Goal: Task Accomplishment & Management: Complete application form

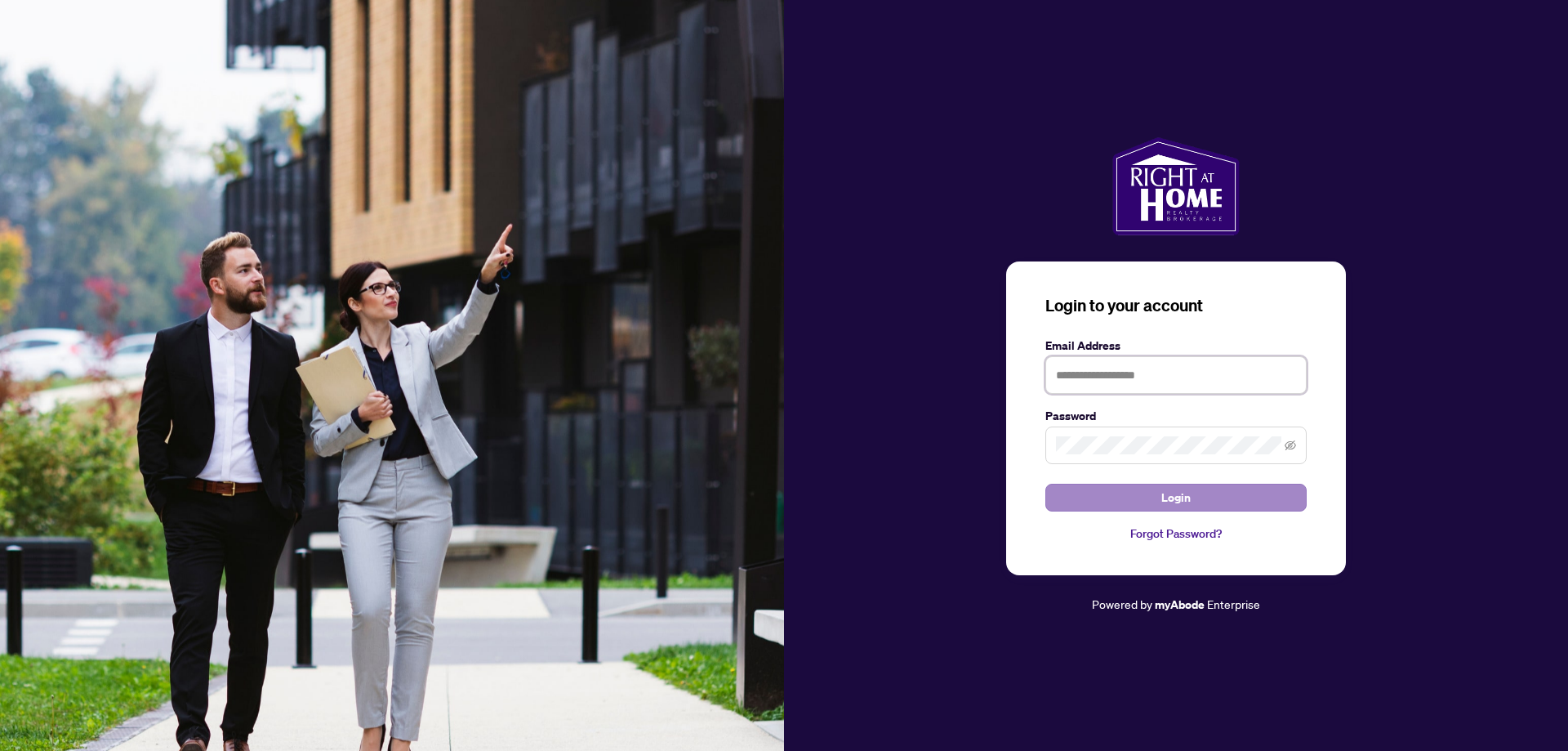
type input "**********"
click at [1131, 500] on button "Login" at bounding box center [1176, 498] width 262 height 28
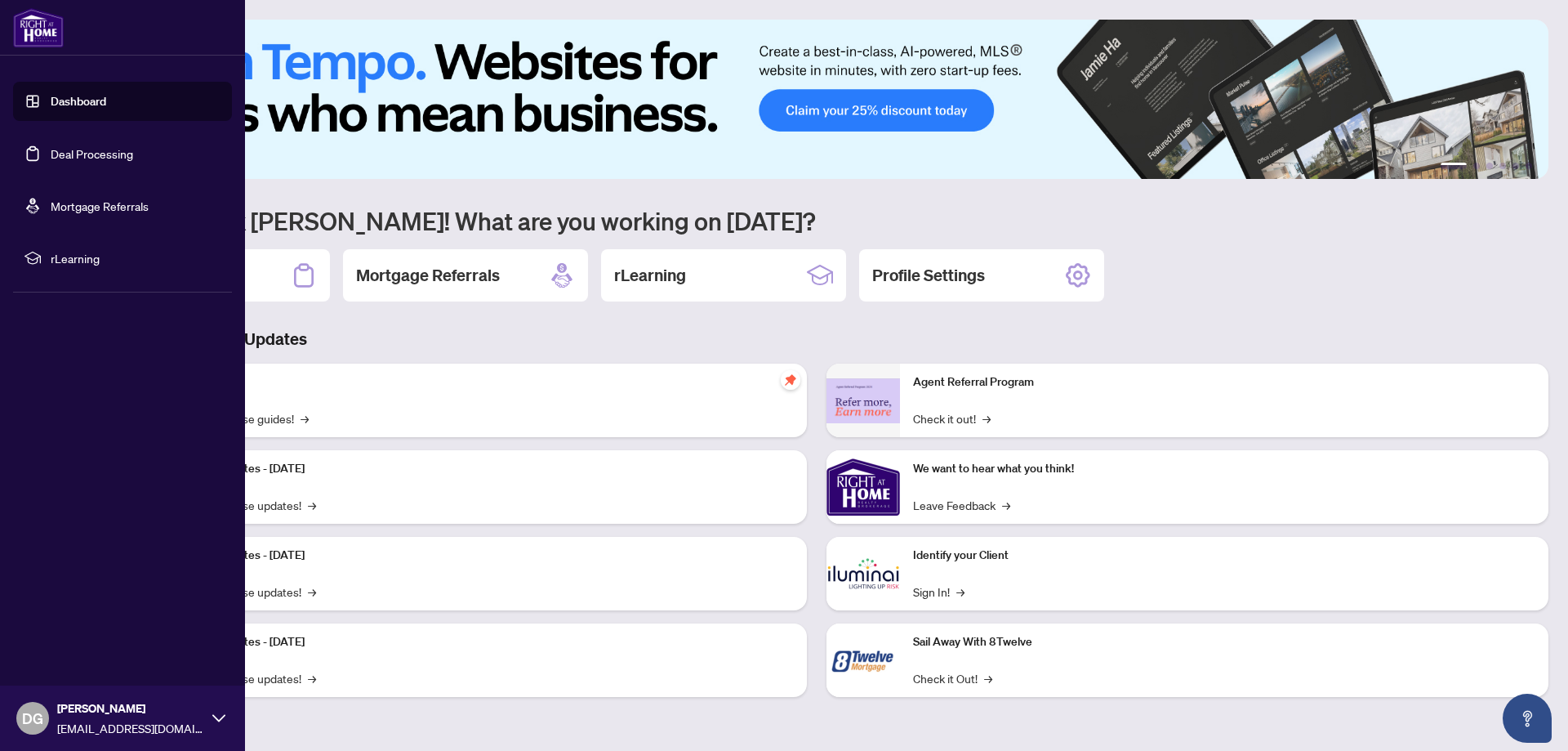
click at [79, 104] on link "Dashboard" at bounding box center [78, 102] width 56 height 15
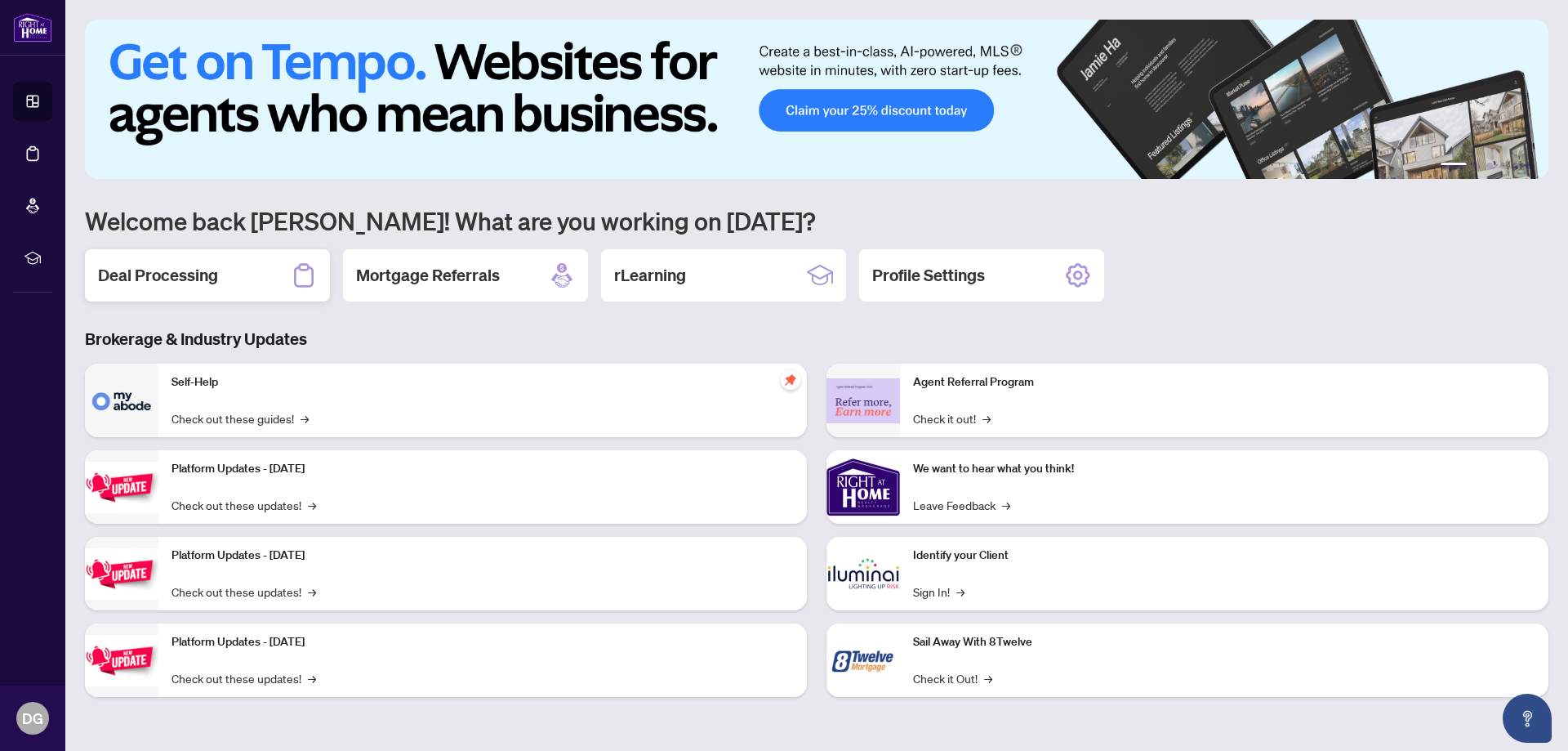
click at [228, 275] on div "Deal Processing" at bounding box center [207, 275] width 245 height 52
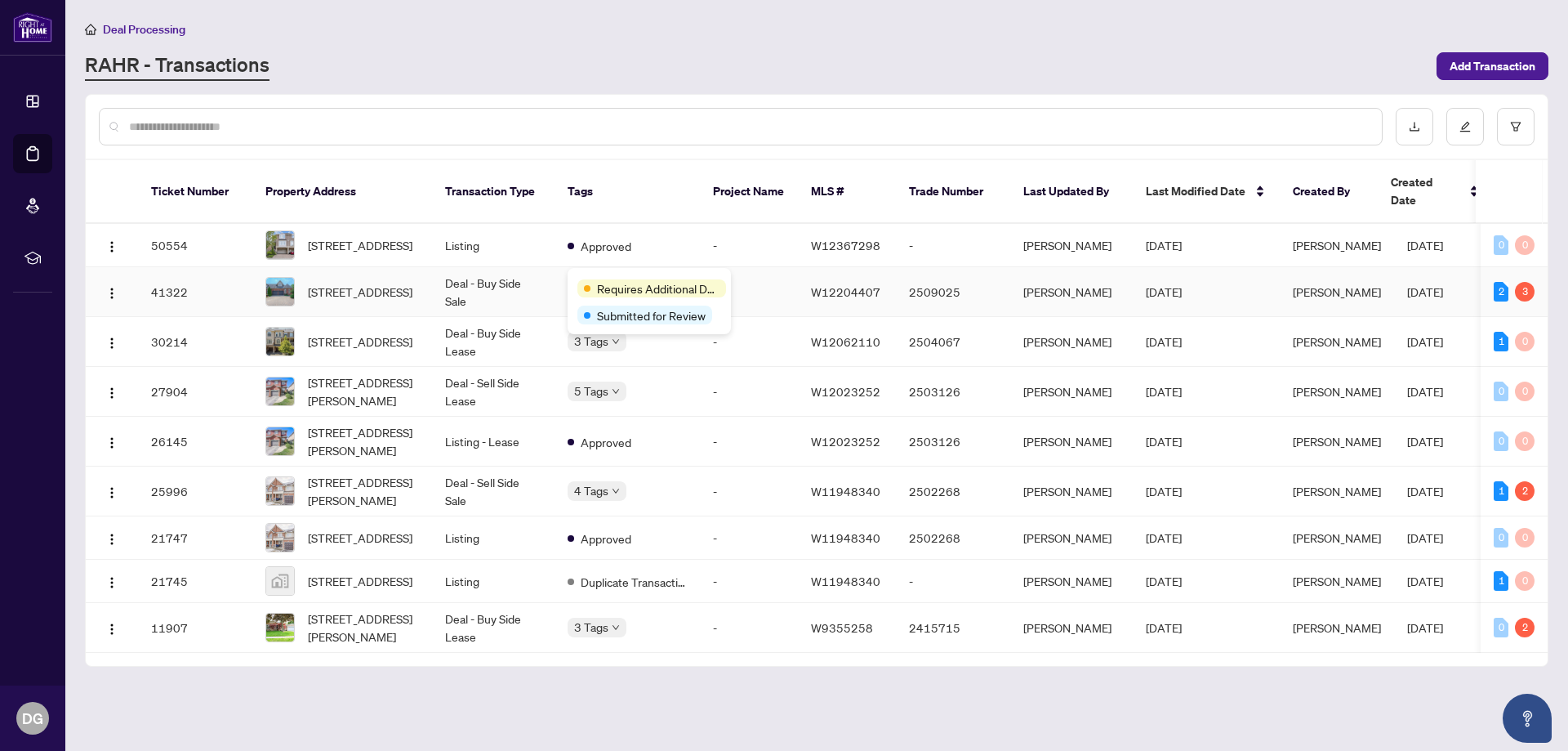
click at [615, 283] on span "Requires Additional Docs" at bounding box center [658, 288] width 122 height 18
click at [394, 282] on span "[STREET_ADDRESS]" at bounding box center [360, 291] width 104 height 18
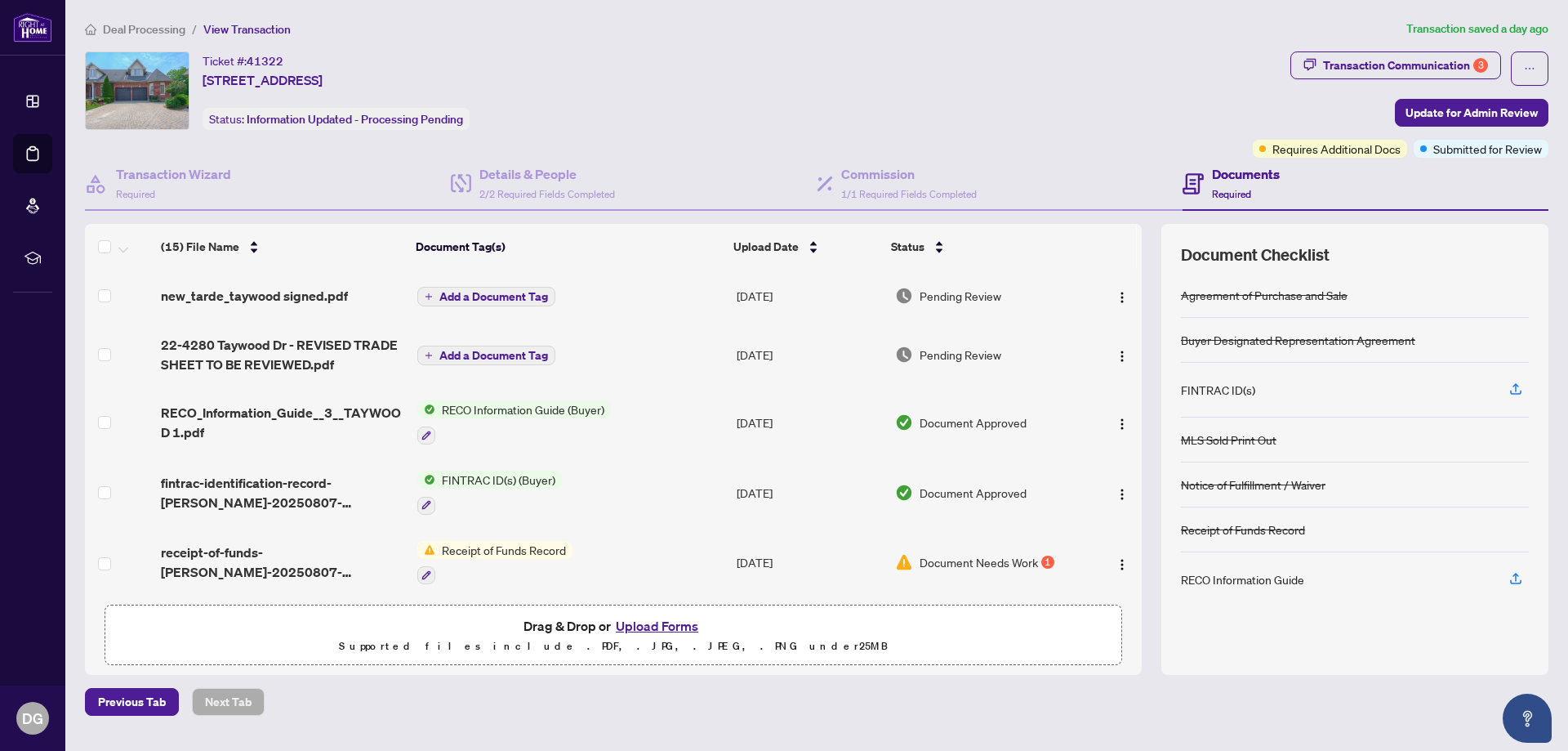
scroll to position [163, 0]
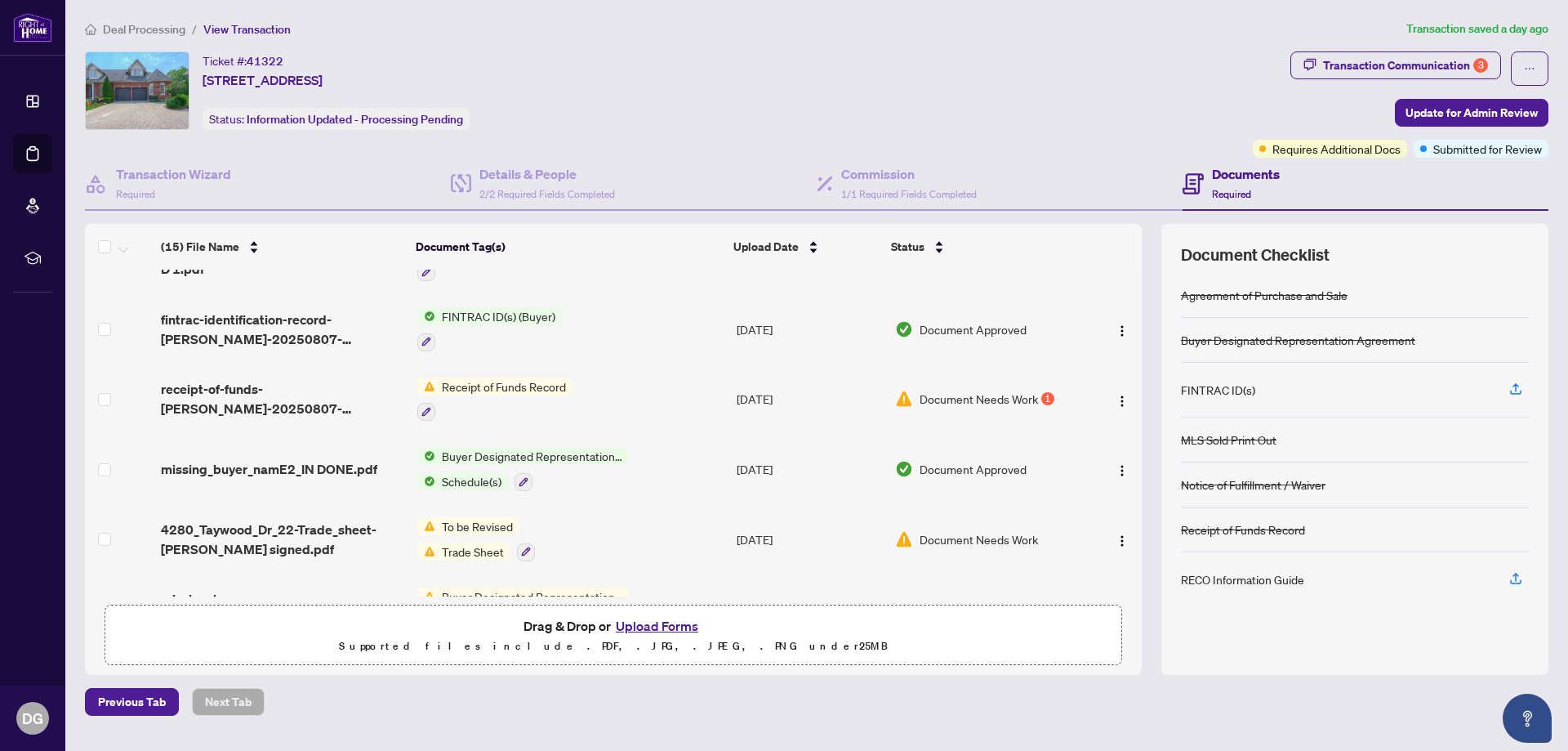
click at [520, 388] on span "Receipt of Funds Record" at bounding box center [503, 386] width 137 height 18
click at [472, 468] on span "Receipt of Funds Record" at bounding box center [489, 465] width 137 height 18
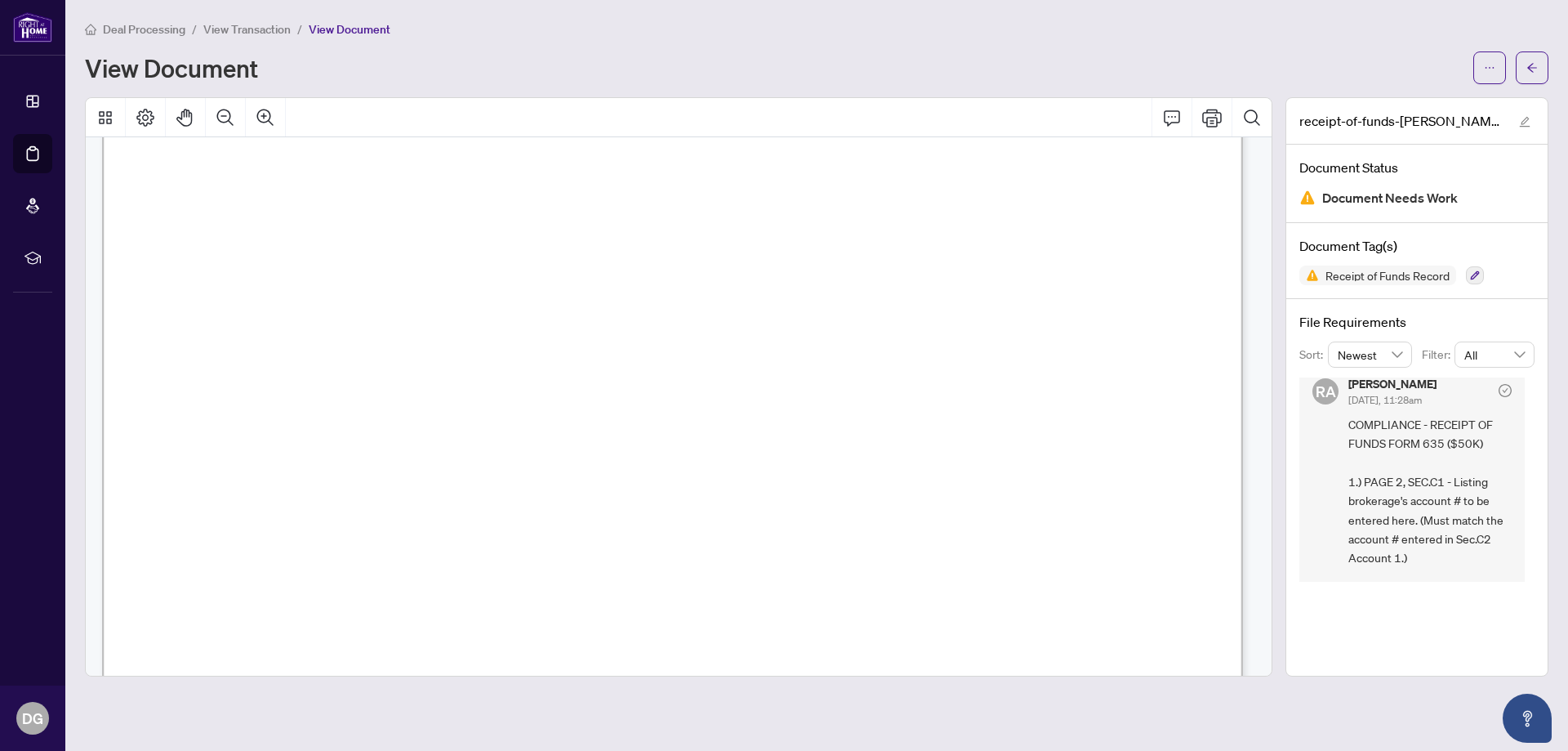
scroll to position [163, 0]
click at [1204, 122] on icon "Print" at bounding box center [1211, 117] width 20 height 20
click at [1541, 74] on button "button" at bounding box center [1532, 67] width 33 height 33
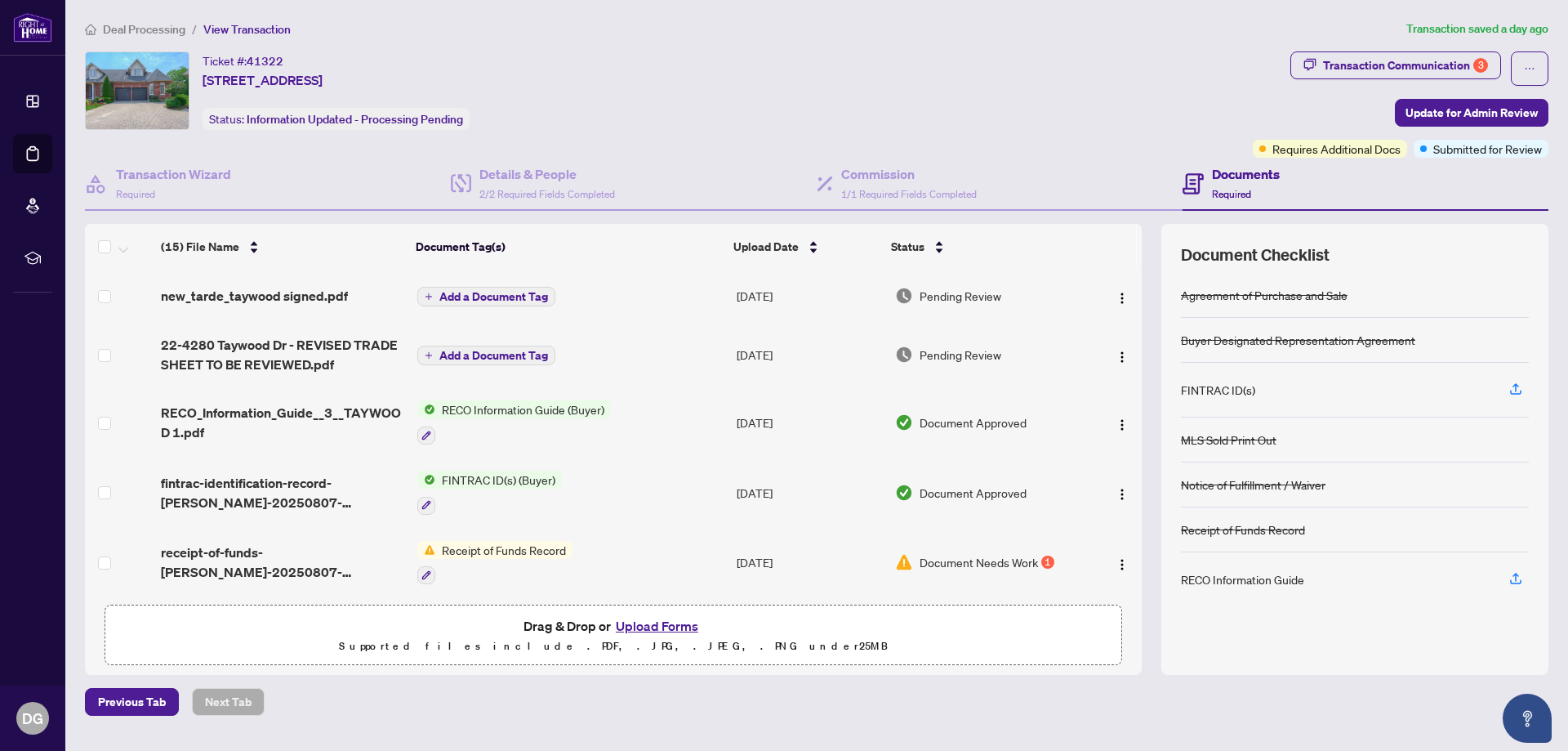
click at [634, 633] on button "Upload Forms" at bounding box center [657, 625] width 92 height 21
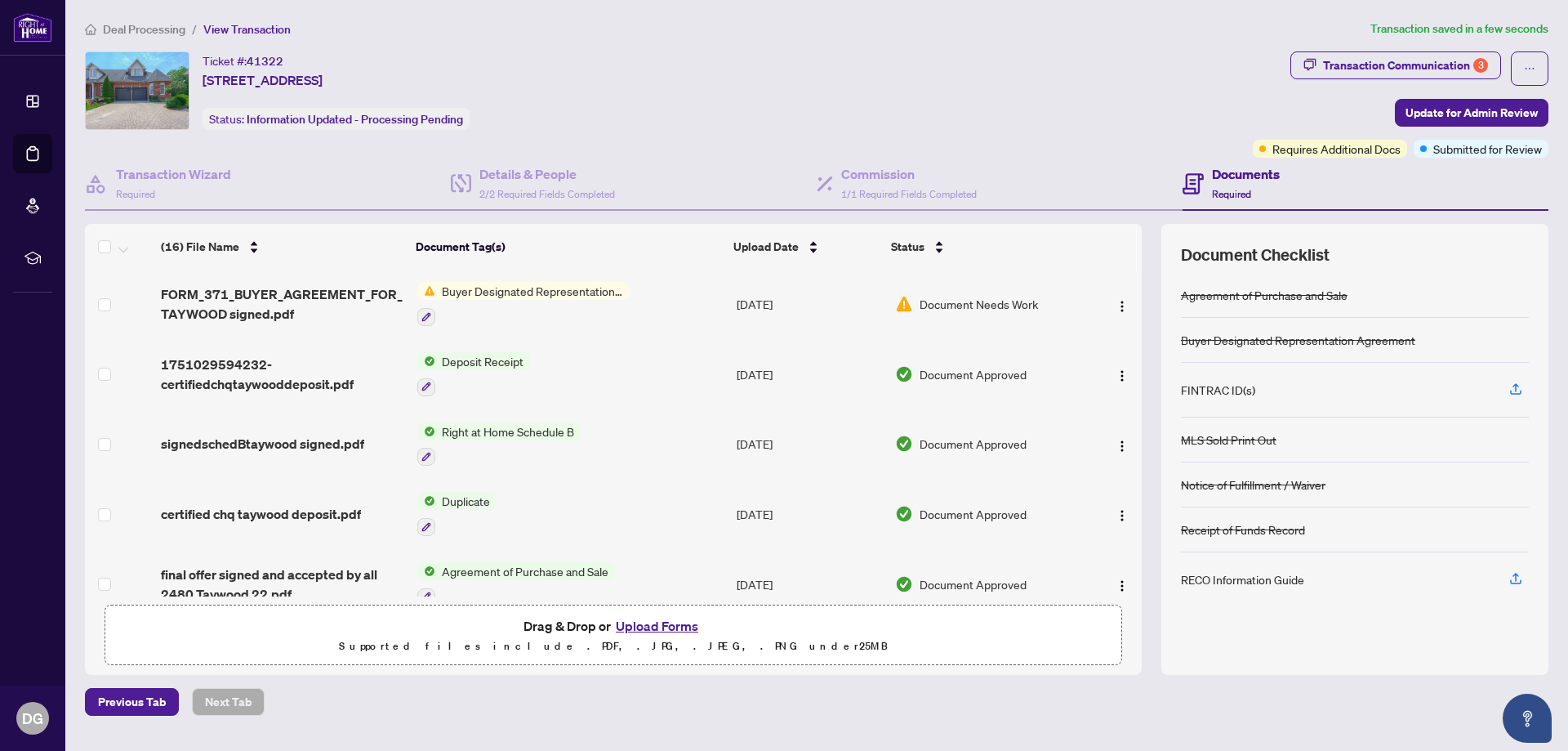
scroll to position [735, 0]
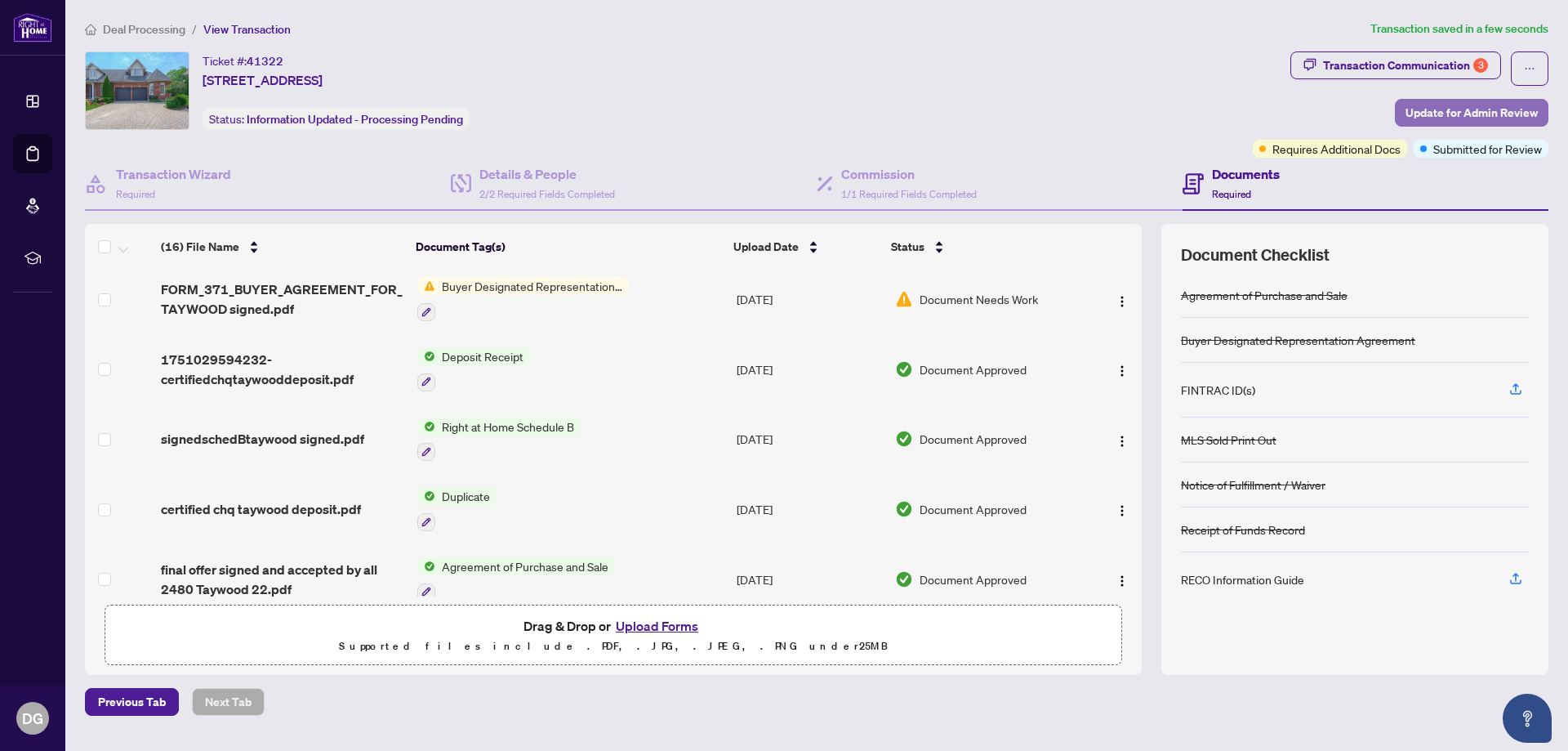
click at [1443, 117] on span "Update for Admin Review" at bounding box center [1472, 113] width 132 height 26
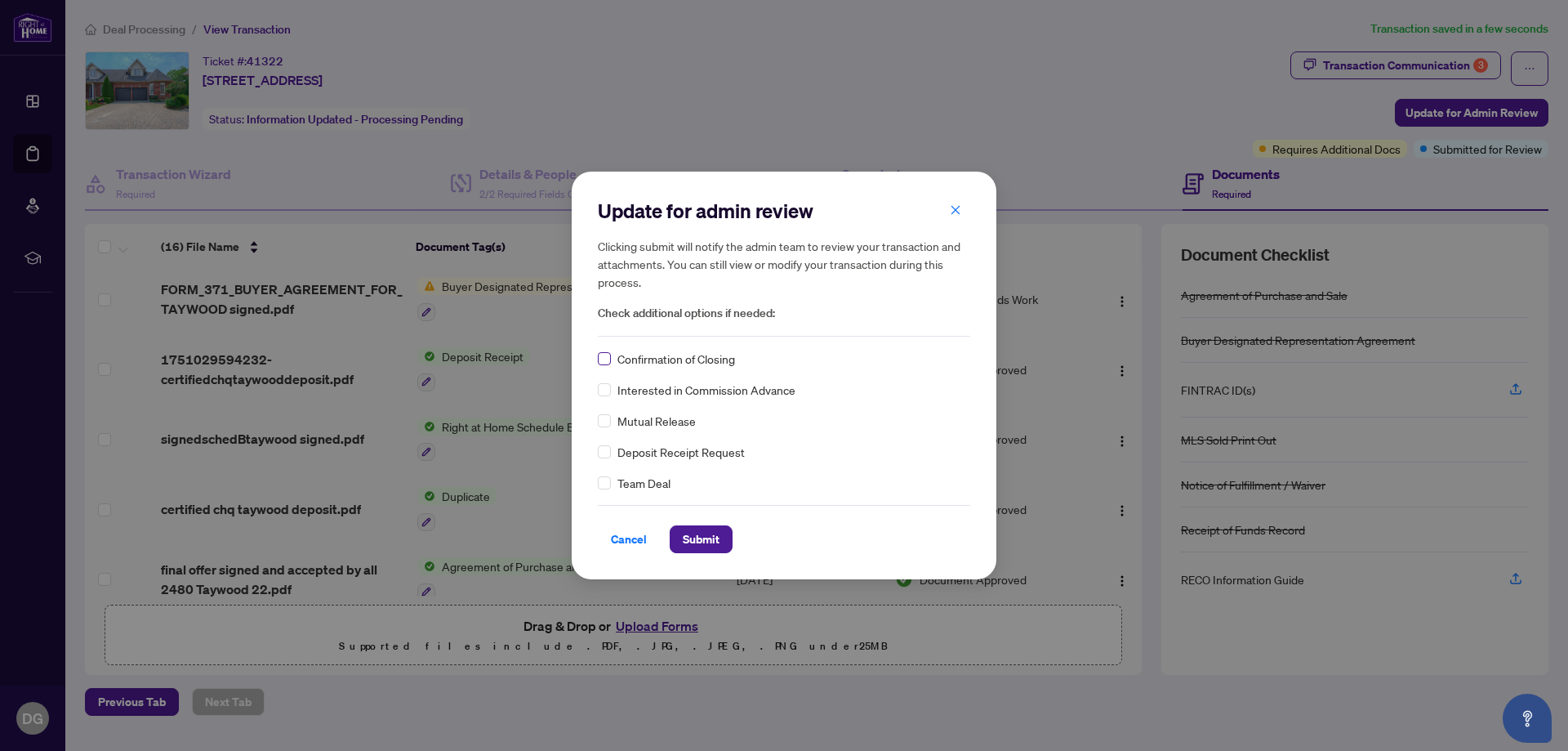
click at [602, 366] on label at bounding box center [605, 358] width 13 height 18
click at [708, 542] on span "Submit" at bounding box center [701, 539] width 36 height 26
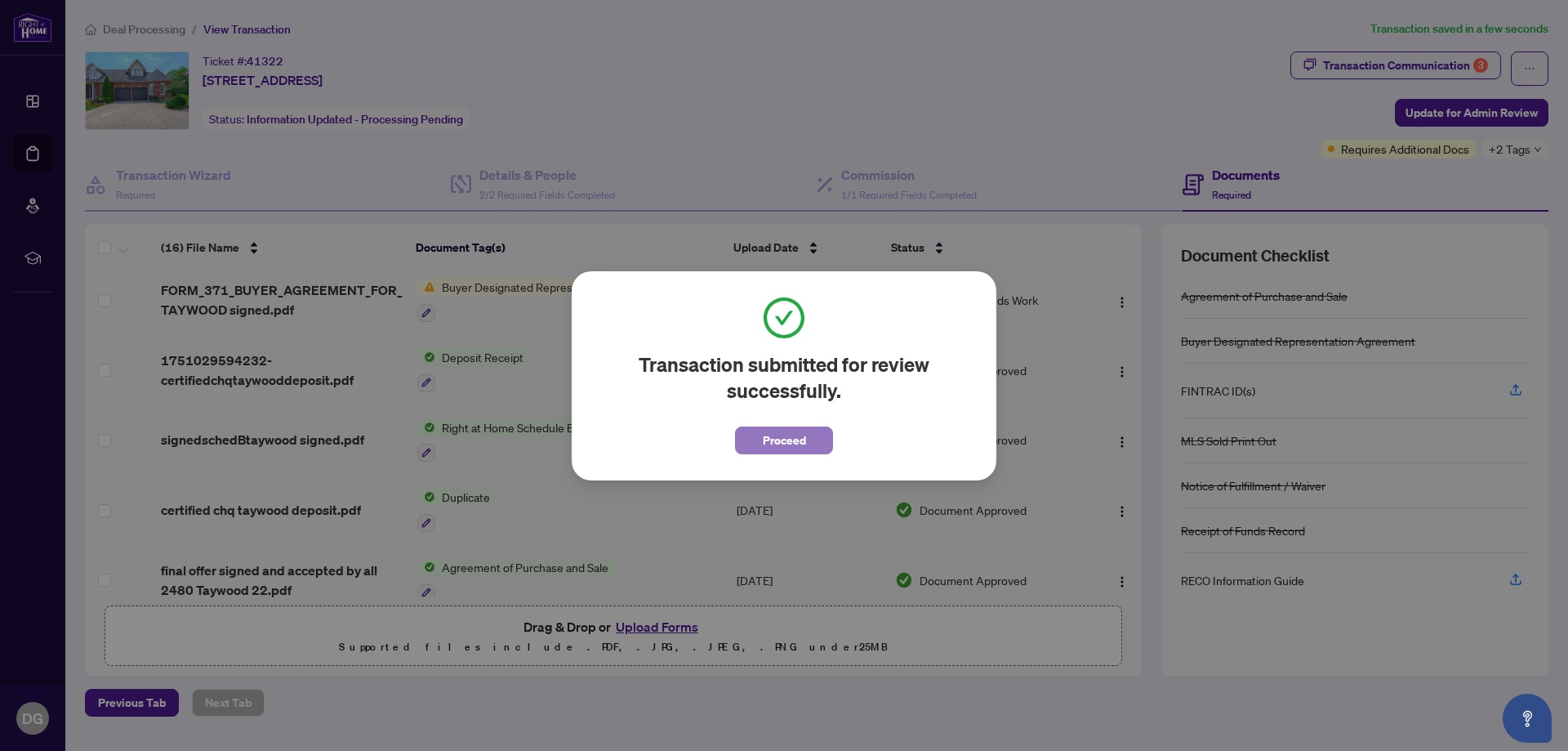
click at [774, 443] on span "Proceed" at bounding box center [784, 440] width 43 height 26
